Goal: Navigation & Orientation: Find specific page/section

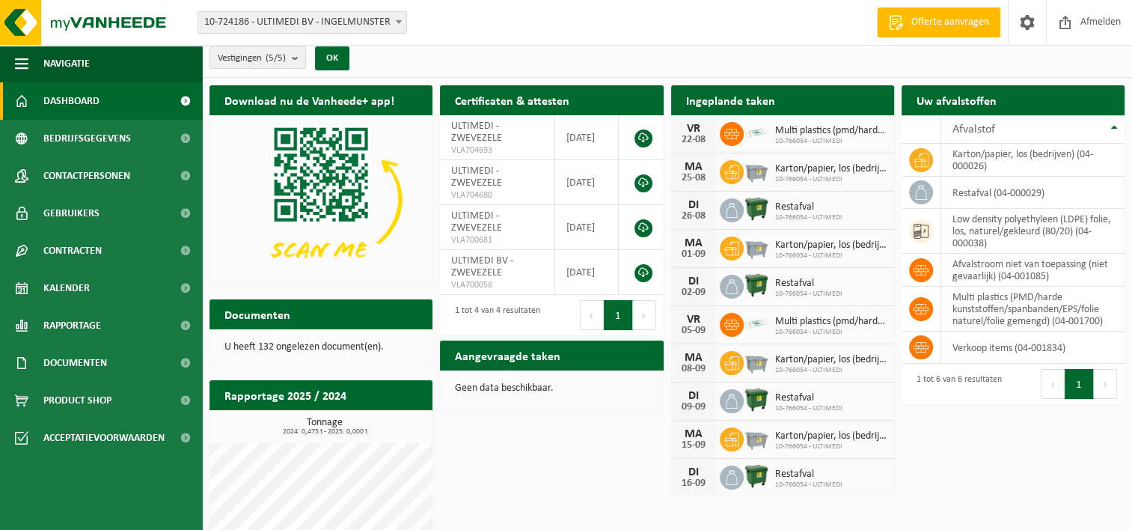
scroll to position [4, 0]
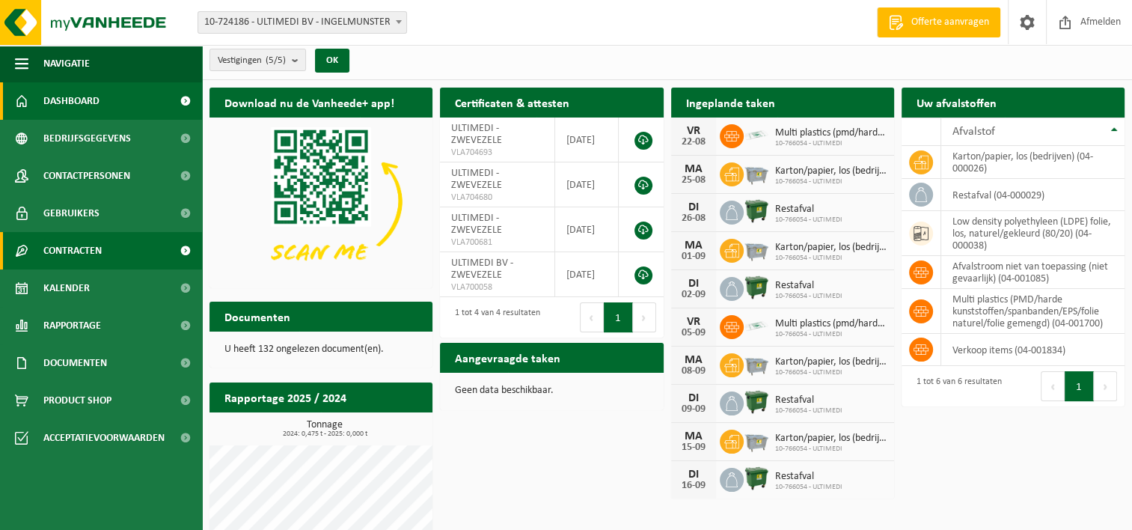
click at [185, 254] on span at bounding box center [185, 250] width 34 height 37
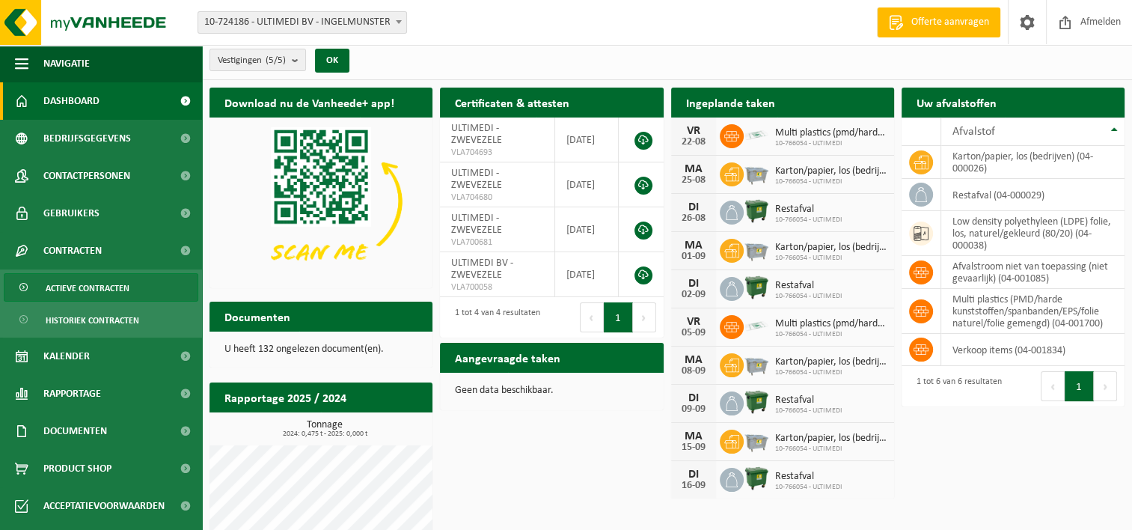
click at [24, 286] on span at bounding box center [25, 288] width 12 height 28
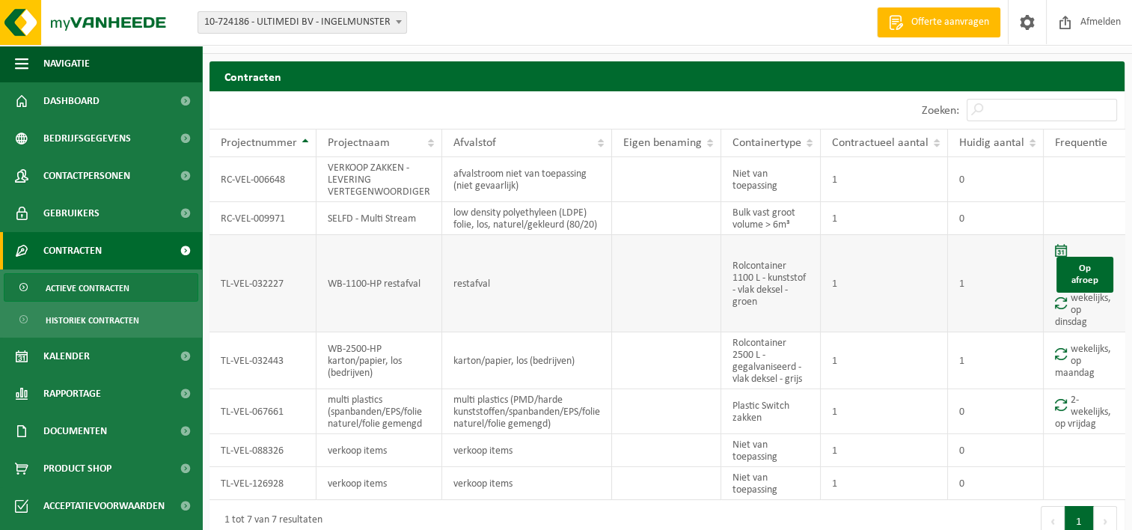
scroll to position [47, 0]
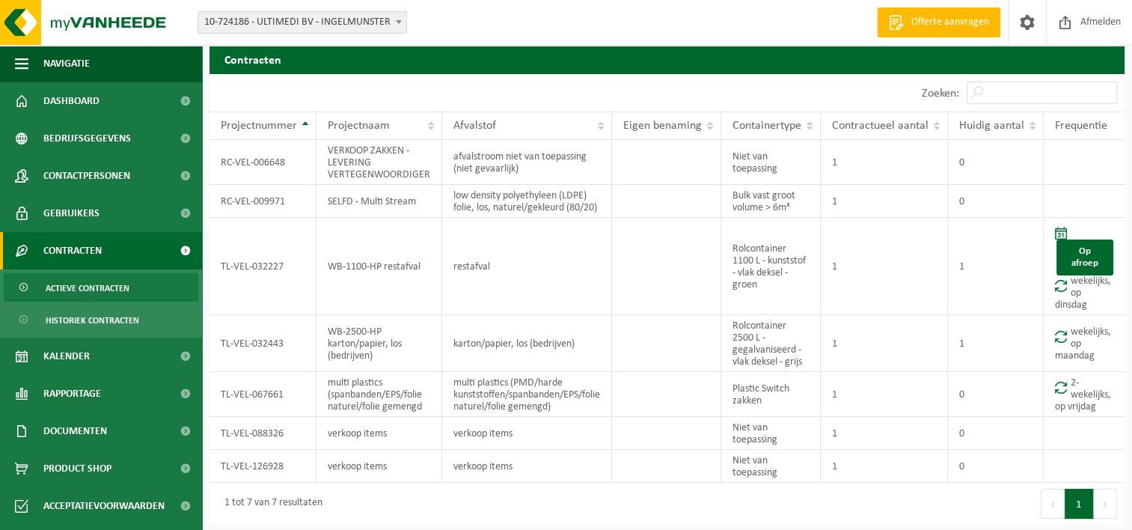
click at [185, 253] on span at bounding box center [185, 250] width 34 height 37
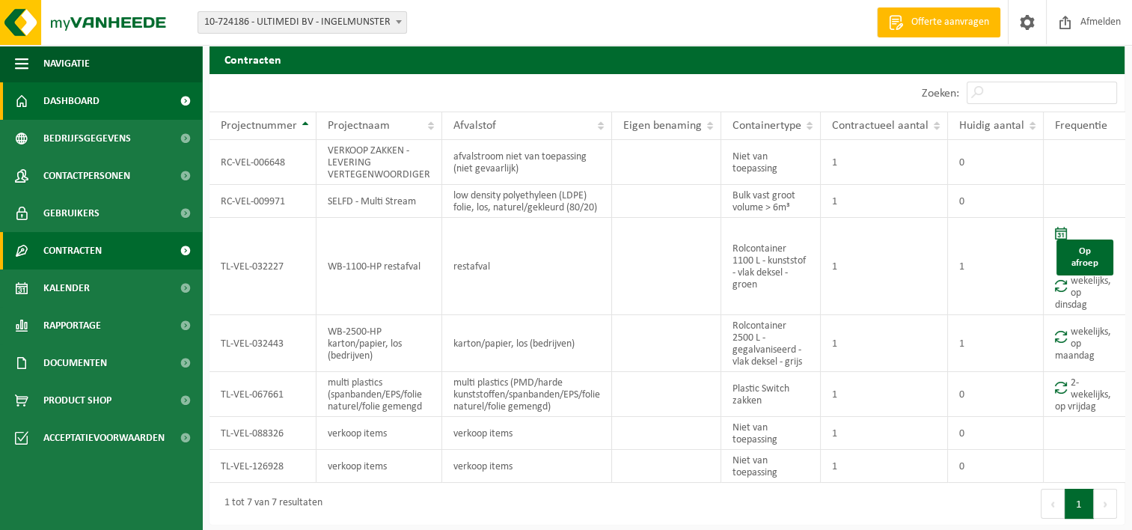
click at [80, 106] on span "Dashboard" at bounding box center [71, 100] width 56 height 37
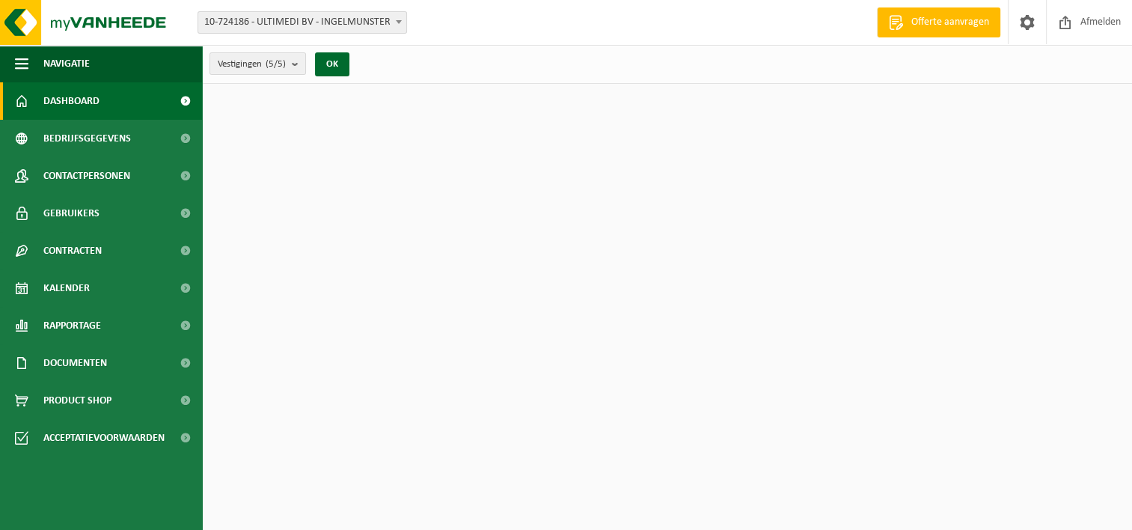
click at [180, 100] on span at bounding box center [185, 100] width 34 height 37
click at [185, 100] on span at bounding box center [185, 100] width 34 height 37
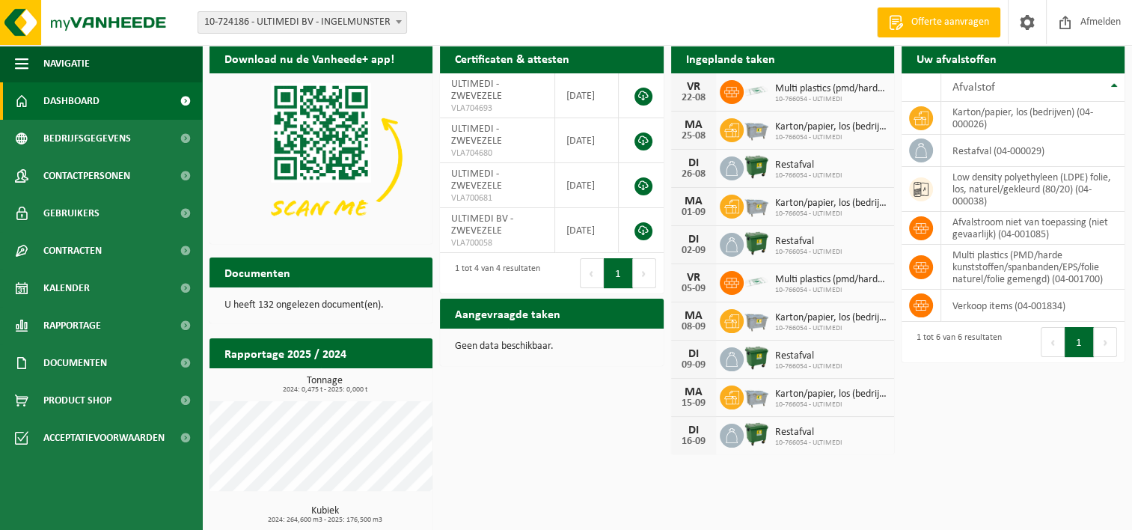
scroll to position [75, 0]
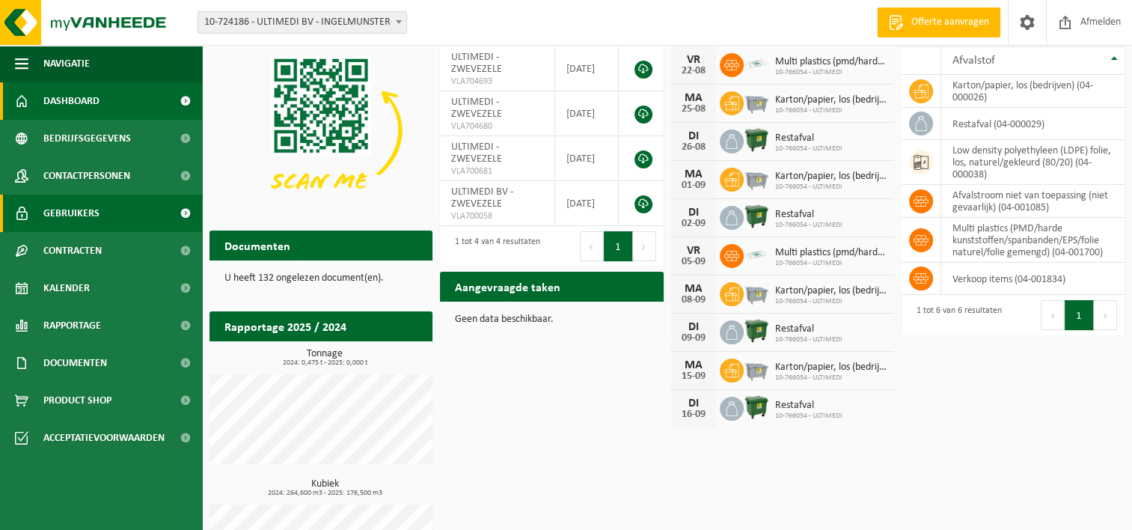
click at [182, 207] on span at bounding box center [185, 213] width 34 height 37
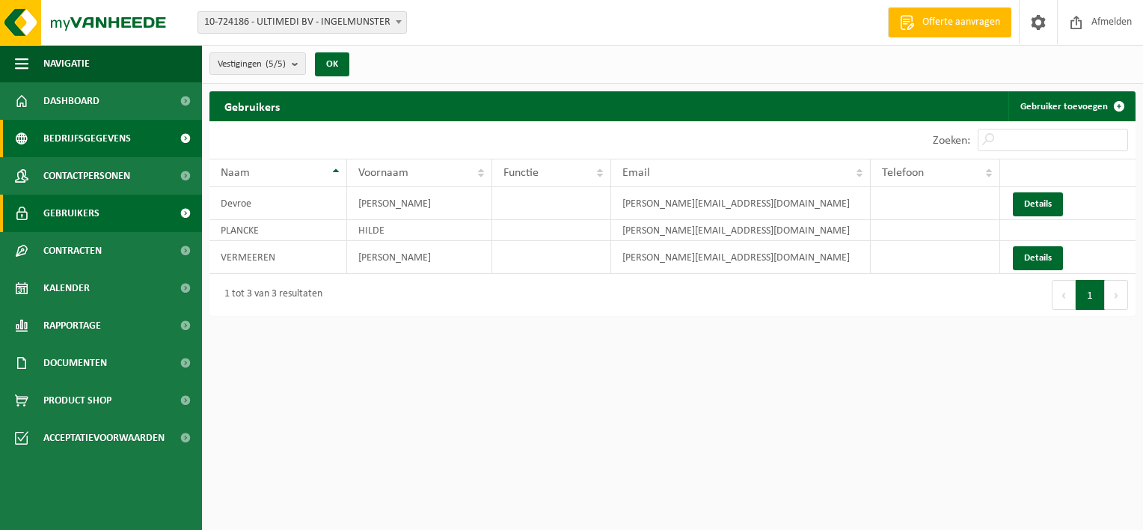
click at [181, 135] on span at bounding box center [185, 138] width 34 height 37
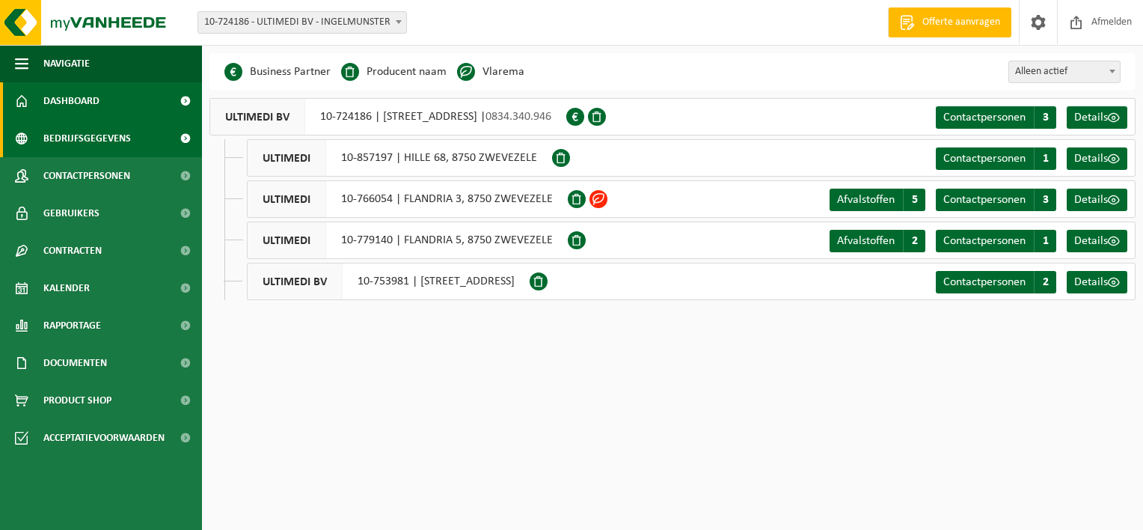
click at [187, 100] on span at bounding box center [185, 100] width 34 height 37
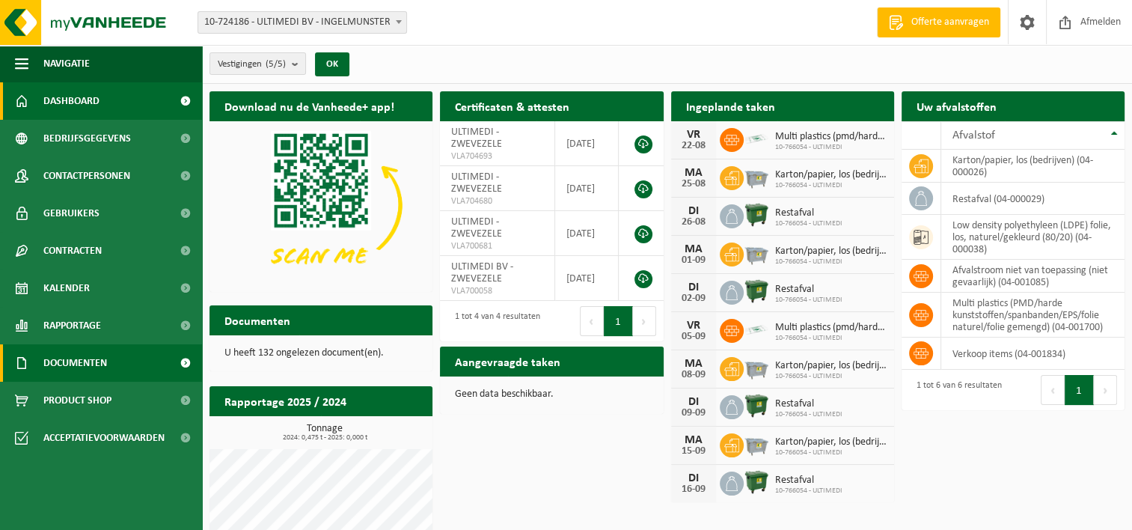
click at [99, 362] on span "Documenten" at bounding box center [75, 362] width 64 height 37
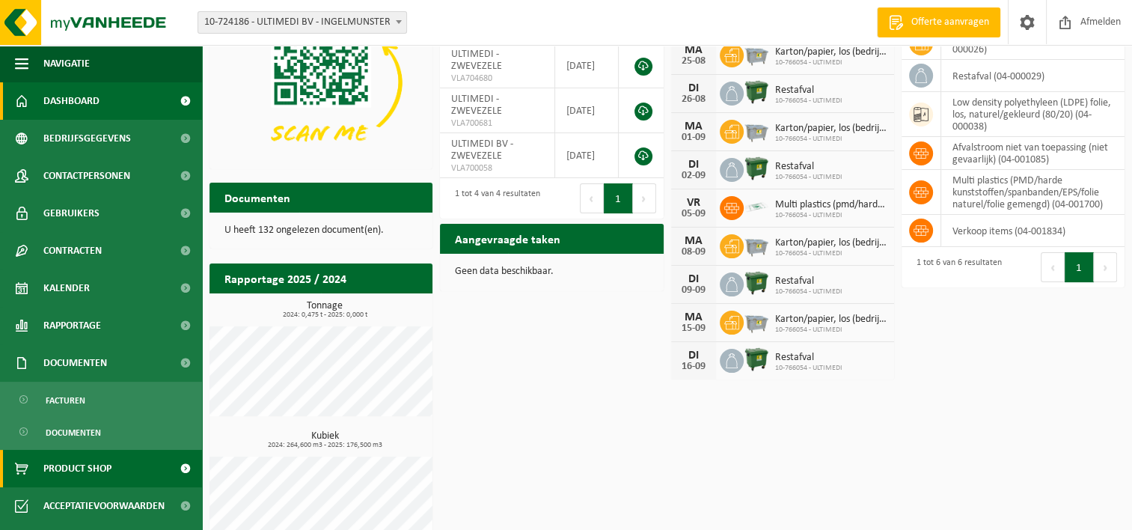
scroll to position [150, 0]
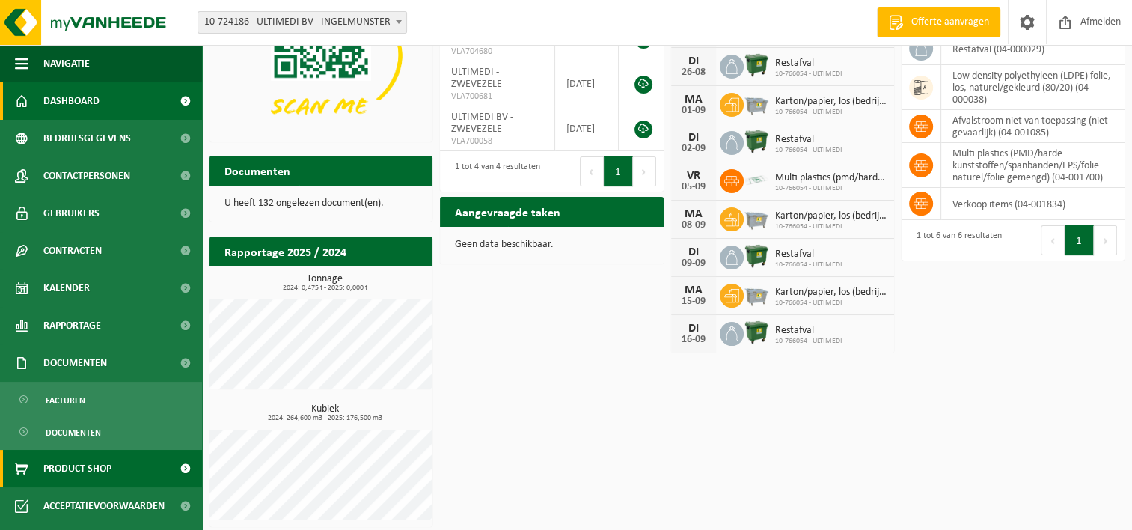
click at [95, 470] on span "Product Shop" at bounding box center [77, 468] width 68 height 37
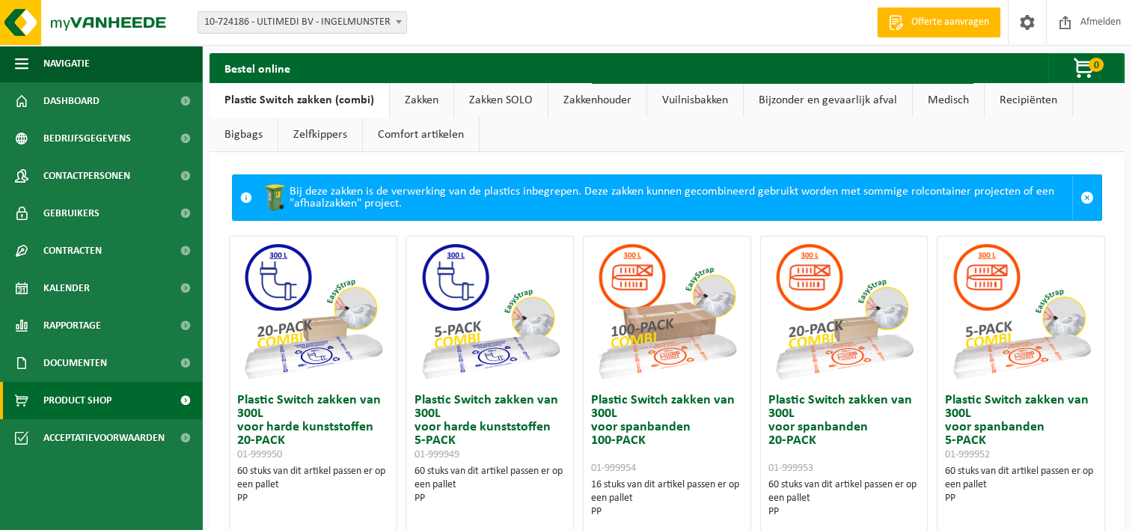
click at [694, 101] on link "Vuilnisbakken" at bounding box center [695, 100] width 96 height 34
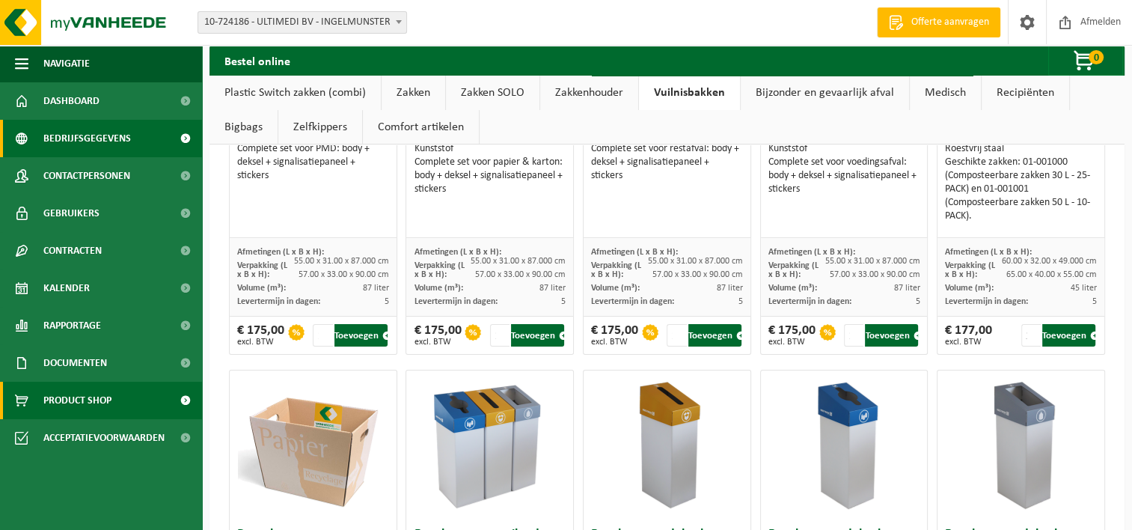
scroll to position [239, 0]
